Goal: Task Accomplishment & Management: Use online tool/utility

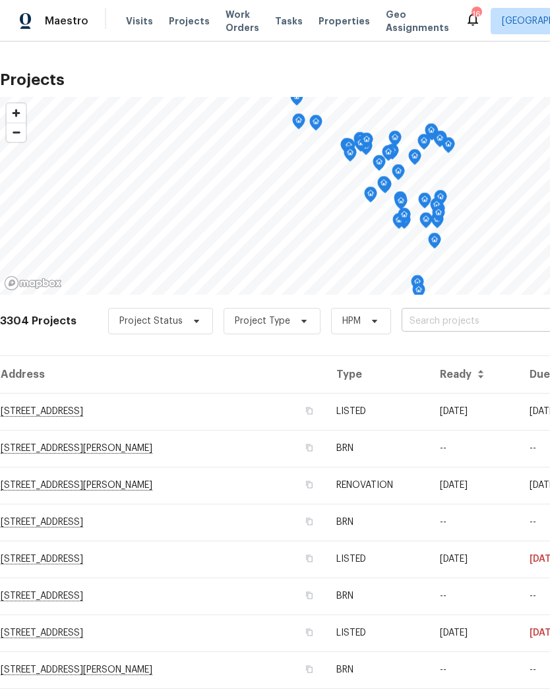
click at [465, 318] on input "text" at bounding box center [477, 321] width 151 height 20
type input "pali"
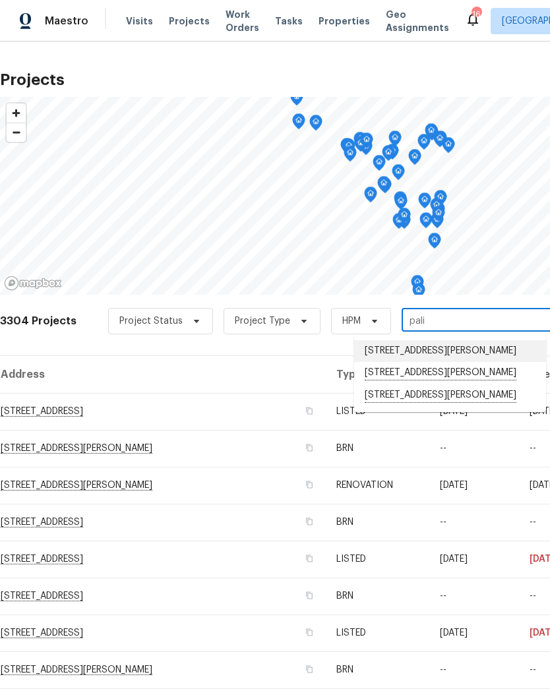
click at [413, 354] on li "[STREET_ADDRESS][PERSON_NAME]" at bounding box center [450, 351] width 192 height 22
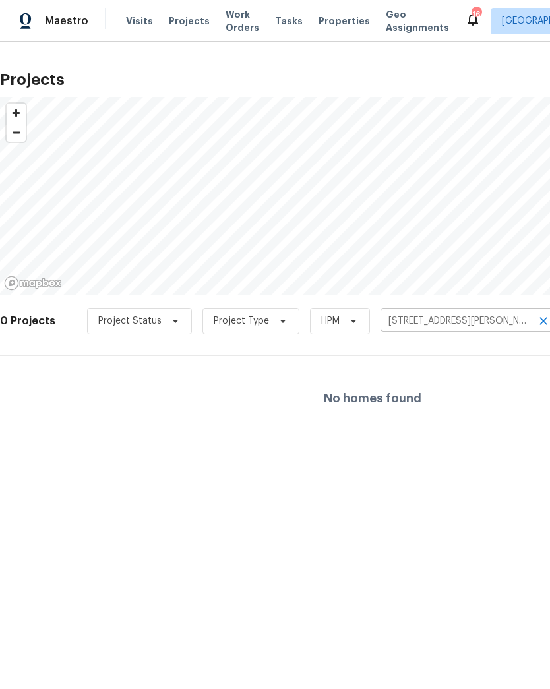
click at [505, 325] on input "[STREET_ADDRESS][PERSON_NAME]" at bounding box center [455, 321] width 151 height 20
click at [469, 322] on div at bounding box center [275, 344] width 550 height 689
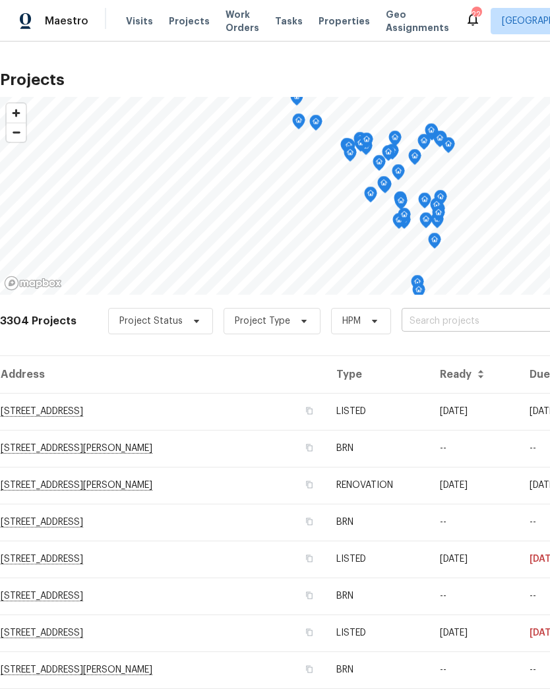
click at [467, 317] on input "text" at bounding box center [477, 321] width 151 height 20
type input "palis"
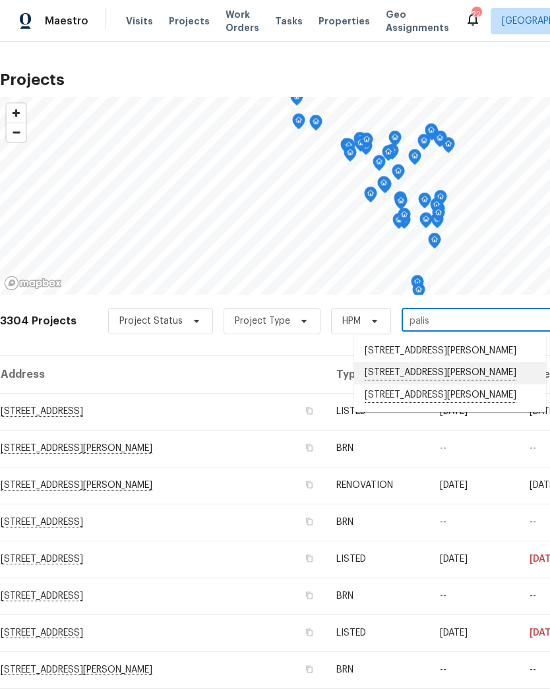
click at [463, 384] on li "[STREET_ADDRESS][PERSON_NAME]" at bounding box center [450, 373] width 192 height 22
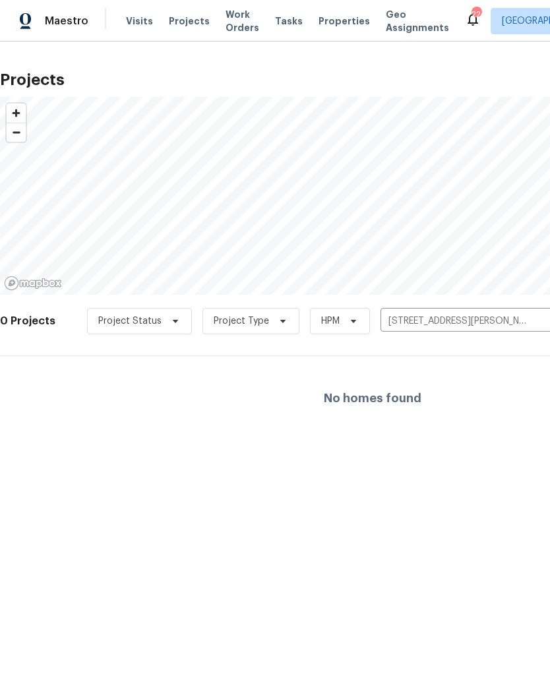
click at [488, 462] on html "Maestro Visits Projects Work Orders Tasks Properties Geo Assignments 22 St Loui…" at bounding box center [275, 231] width 550 height 462
click at [534, 324] on button "Clear" at bounding box center [543, 321] width 18 height 18
click at [469, 322] on input "text" at bounding box center [455, 321] width 151 height 20
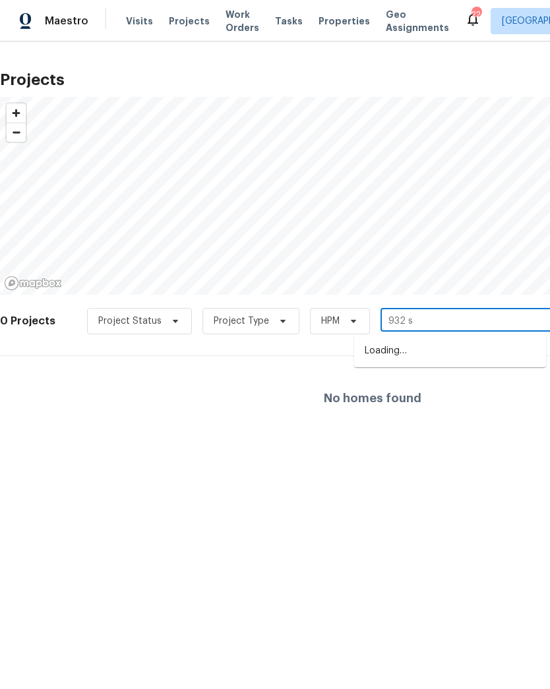
type input "932 su"
click at [417, 355] on li "[STREET_ADDRESS][PERSON_NAME]" at bounding box center [450, 351] width 192 height 22
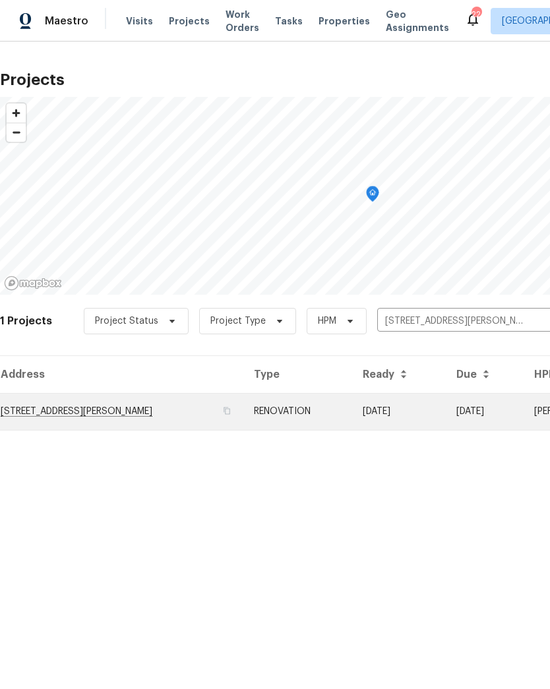
click at [107, 413] on td "[STREET_ADDRESS][PERSON_NAME]" at bounding box center [121, 411] width 243 height 37
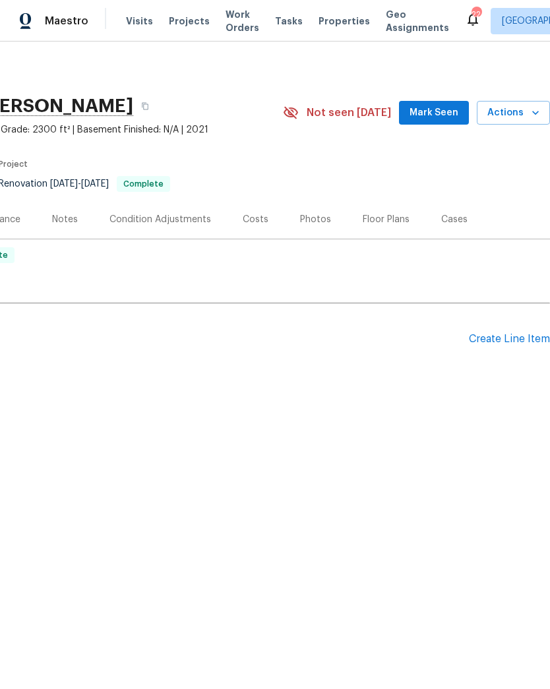
scroll to position [0, 195]
click at [534, 115] on icon "button" at bounding box center [535, 112] width 13 height 13
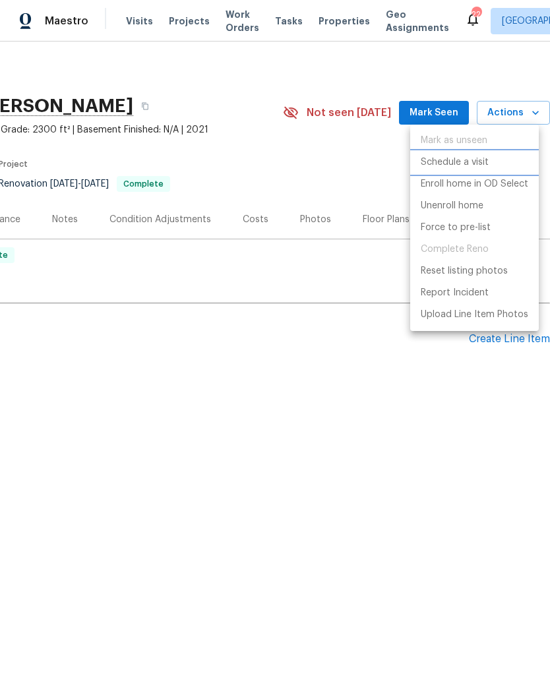
click at [462, 165] on p "Schedule a visit" at bounding box center [455, 163] width 68 height 14
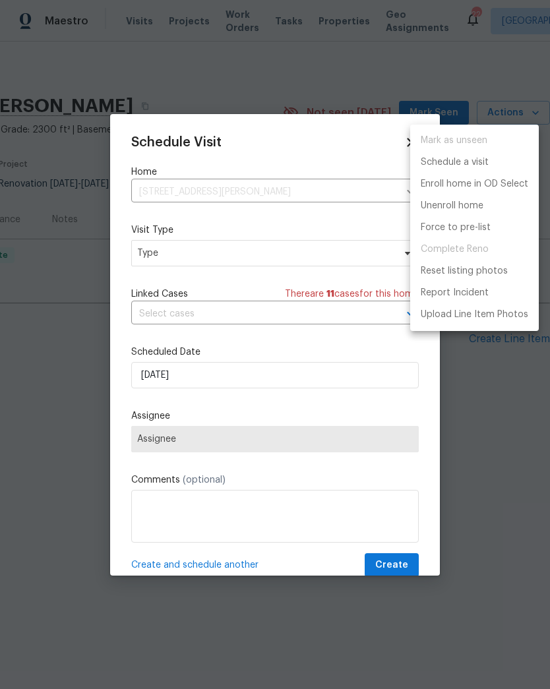
click at [181, 254] on div at bounding box center [275, 344] width 550 height 689
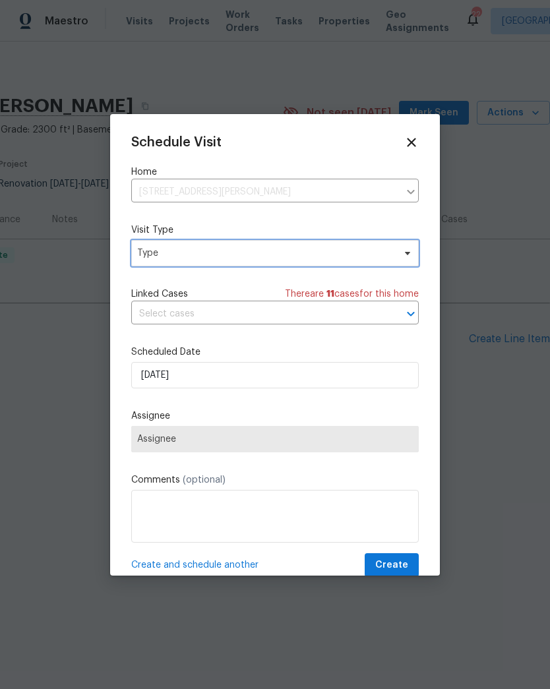
click at [182, 254] on span "Type" at bounding box center [265, 253] width 256 height 13
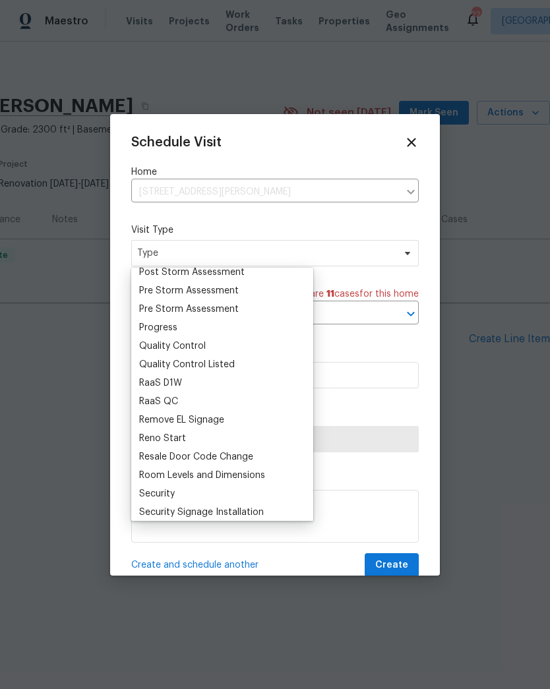
scroll to position [834, 0]
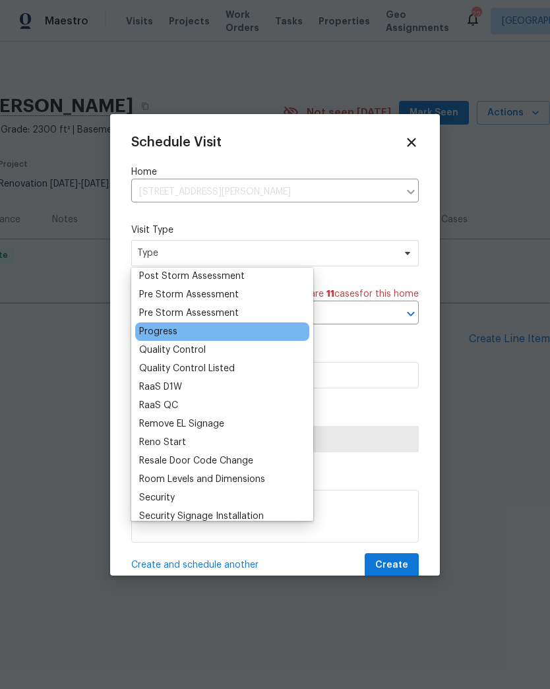
click at [165, 331] on div "Progress" at bounding box center [158, 331] width 38 height 13
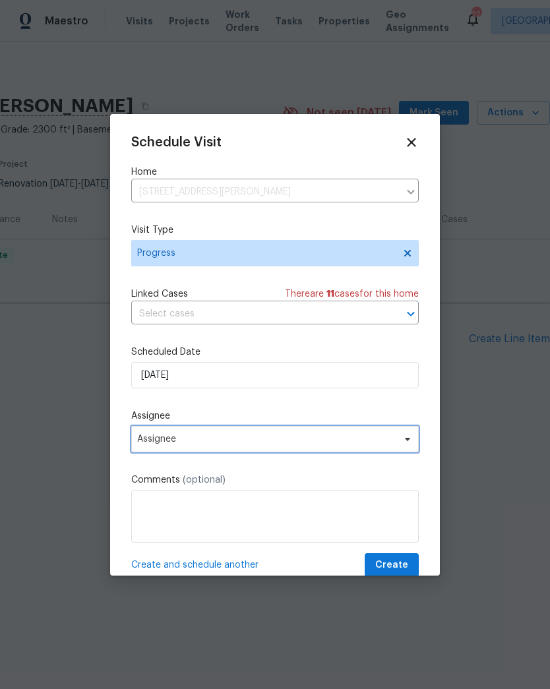
click at [185, 444] on span "Assignee" at bounding box center [266, 439] width 258 height 11
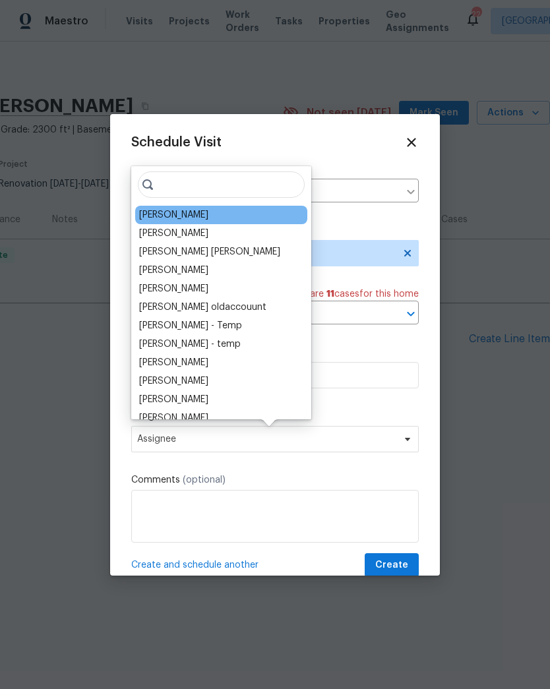
click at [177, 216] on div "[PERSON_NAME]" at bounding box center [173, 214] width 69 height 13
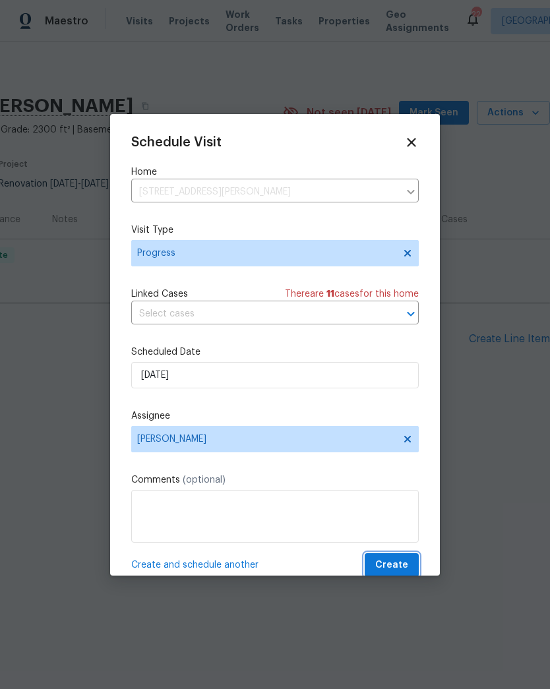
click at [394, 558] on button "Create" at bounding box center [392, 565] width 54 height 24
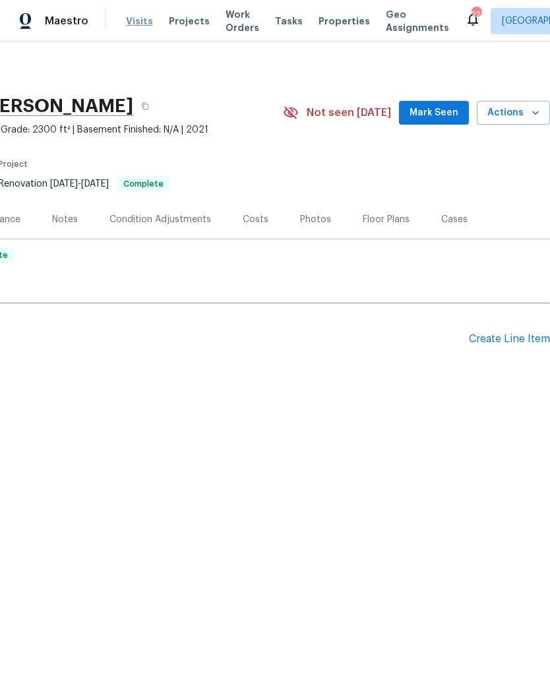
click at [140, 26] on span "Visits" at bounding box center [139, 21] width 27 height 13
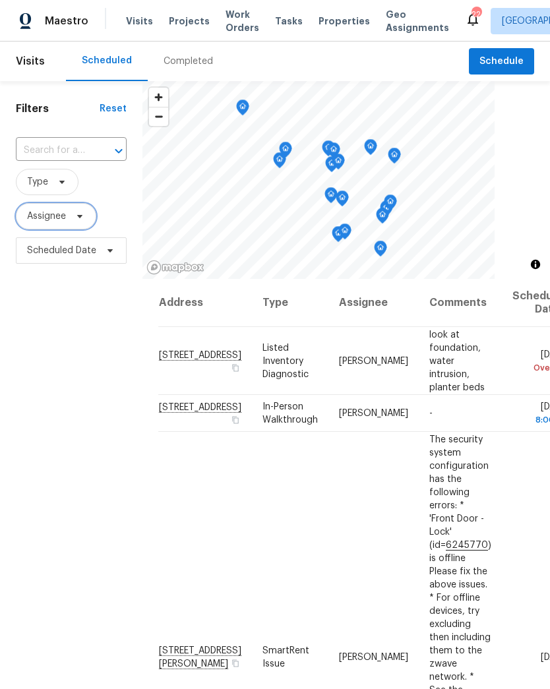
click at [38, 218] on span "Assignee" at bounding box center [46, 216] width 39 height 13
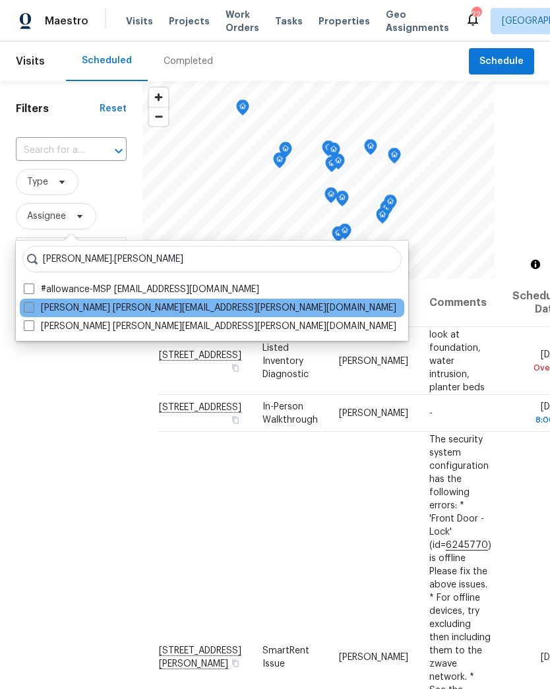
type input "[PERSON_NAME].[PERSON_NAME]"
click at [24, 304] on span at bounding box center [29, 307] width 11 height 11
click at [24, 304] on input "[PERSON_NAME] [PERSON_NAME][EMAIL_ADDRESS][PERSON_NAME][DOMAIN_NAME]" at bounding box center [28, 305] width 9 height 9
checkbox input "true"
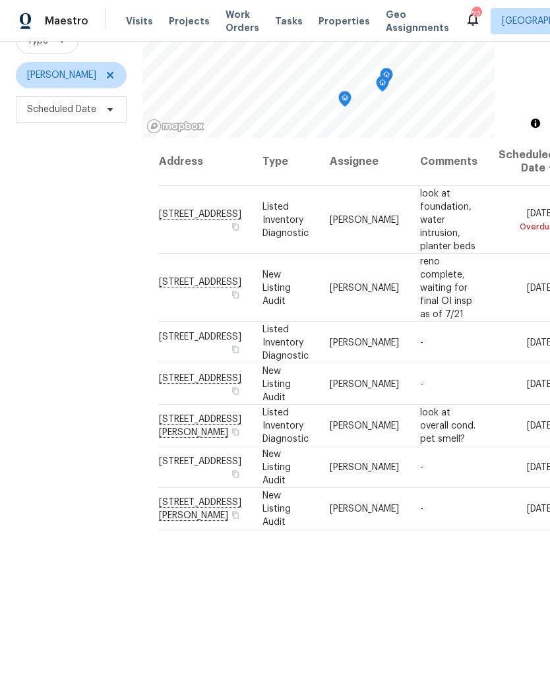
scroll to position [141, 0]
click at [128, 16] on span "Visits" at bounding box center [139, 21] width 27 height 13
click at [109, 71] on icon at bounding box center [110, 75] width 11 height 11
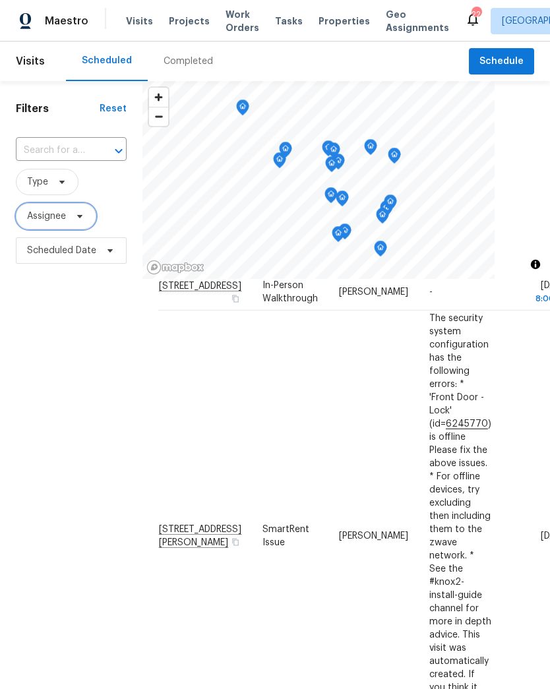
scroll to position [122, 0]
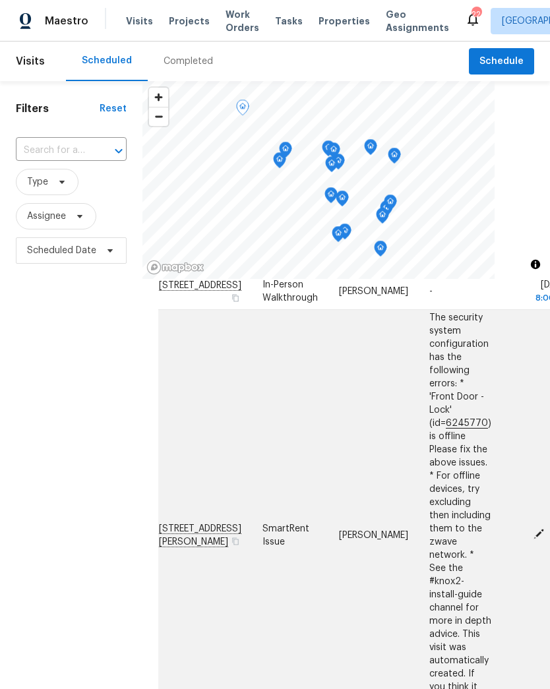
click at [533, 529] on icon at bounding box center [538, 534] width 11 height 11
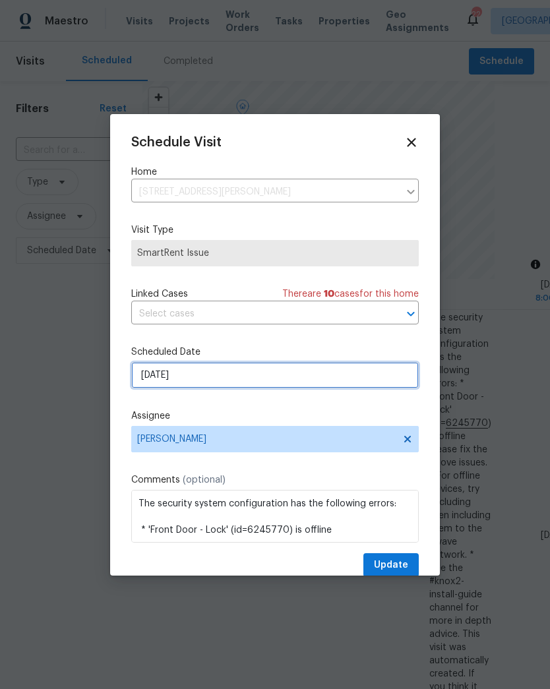
click at [206, 373] on input "[DATE]" at bounding box center [274, 375] width 287 height 26
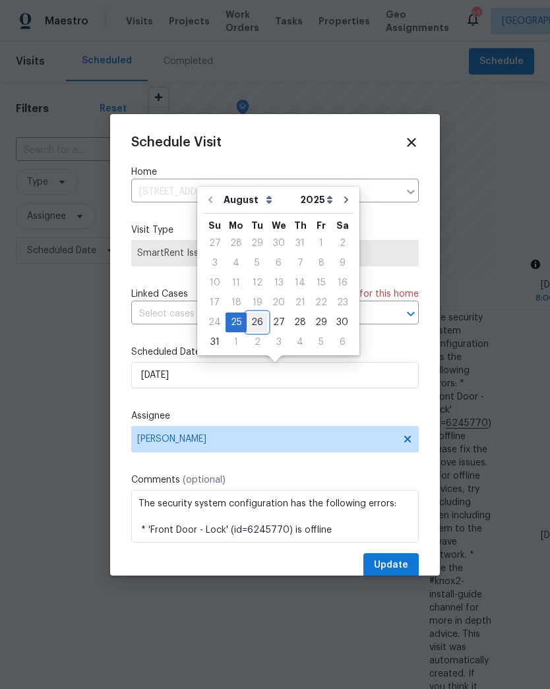
click at [255, 322] on div "26" at bounding box center [257, 322] width 21 height 18
type input "[DATE]"
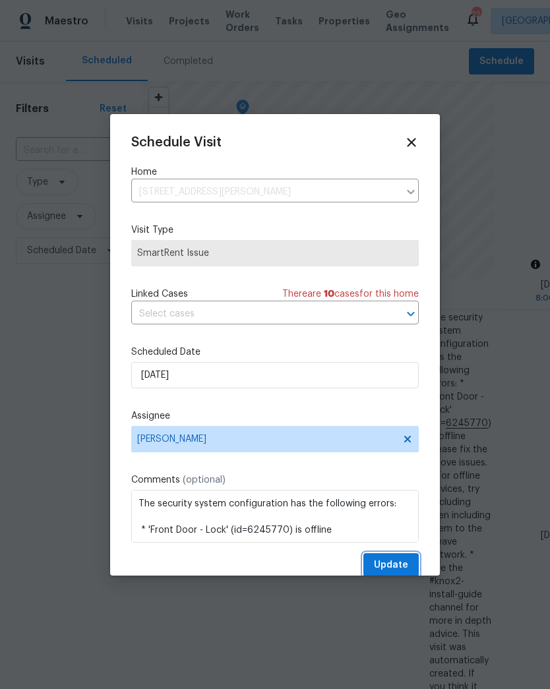
click at [415, 564] on button "Update" at bounding box center [390, 565] width 55 height 24
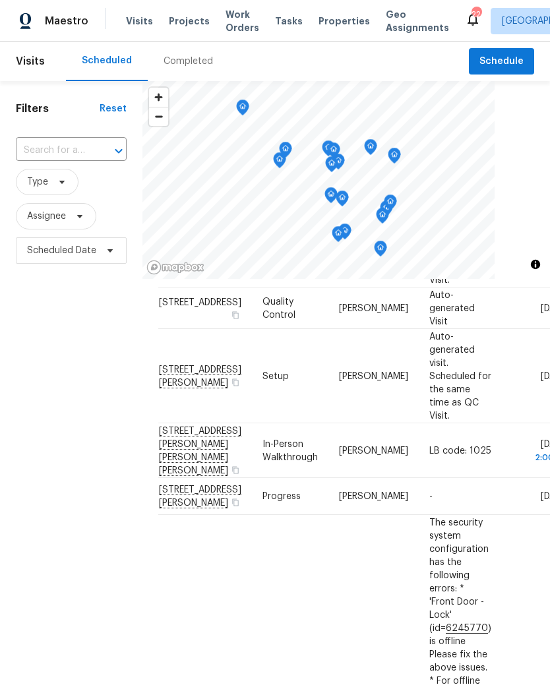
scroll to position [322, 0]
